Goal: Check status: Check status

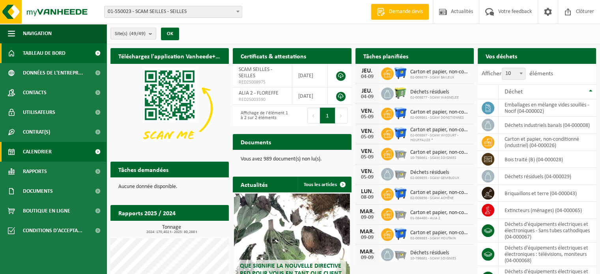
click at [43, 146] on span "Calendrier" at bounding box center [37, 152] width 29 height 20
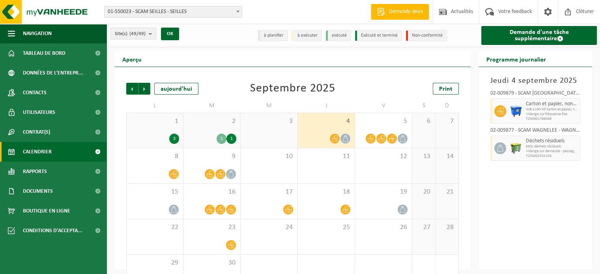
click at [153, 126] on div "1 3" at bounding box center [155, 130] width 56 height 35
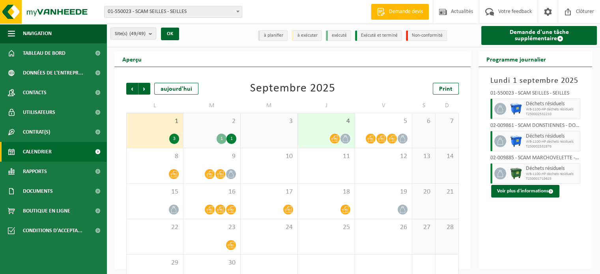
click at [241, 123] on div "3" at bounding box center [269, 130] width 57 height 35
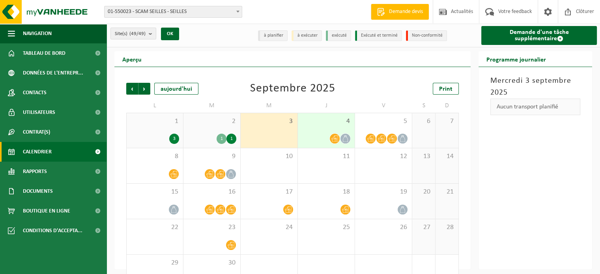
click at [206, 125] on span "2" at bounding box center [212, 121] width 49 height 9
